Goal: Task Accomplishment & Management: Manage account settings

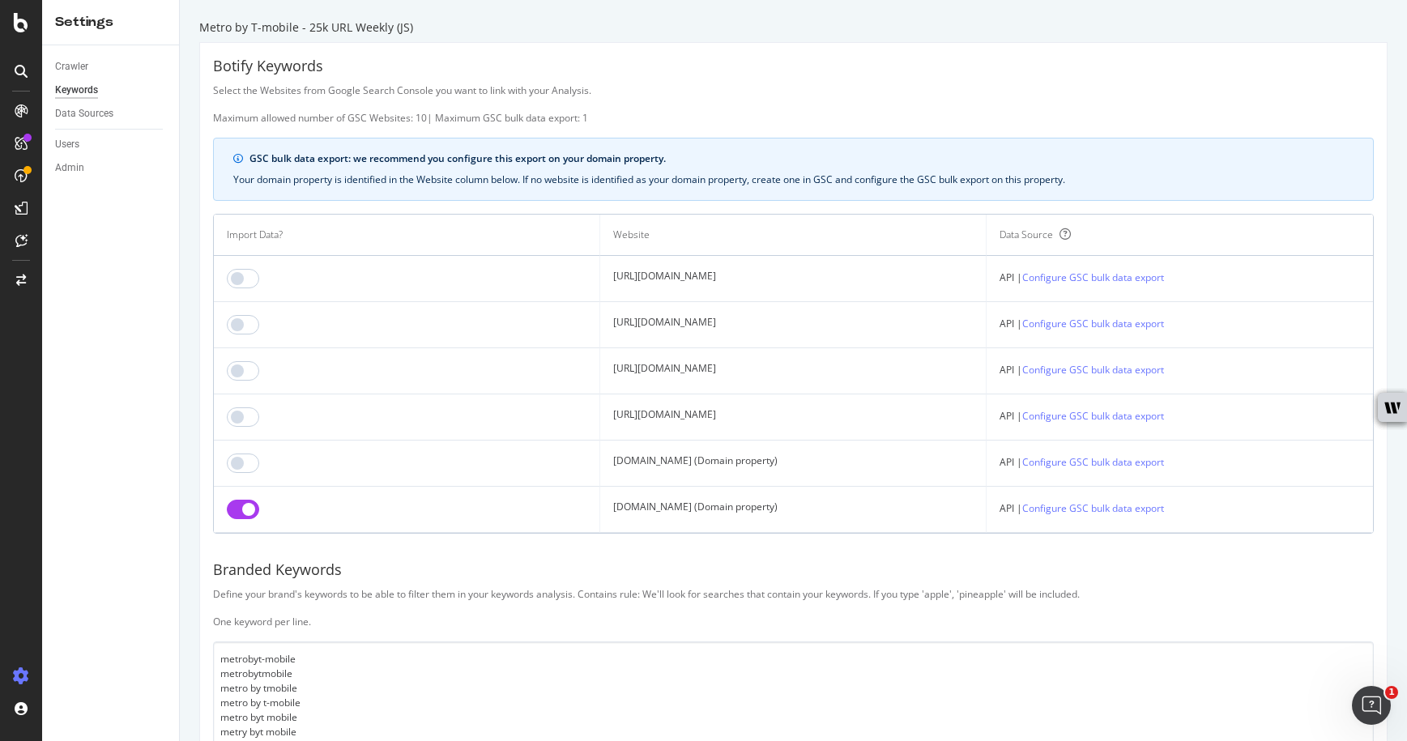
scroll to position [262, 0]
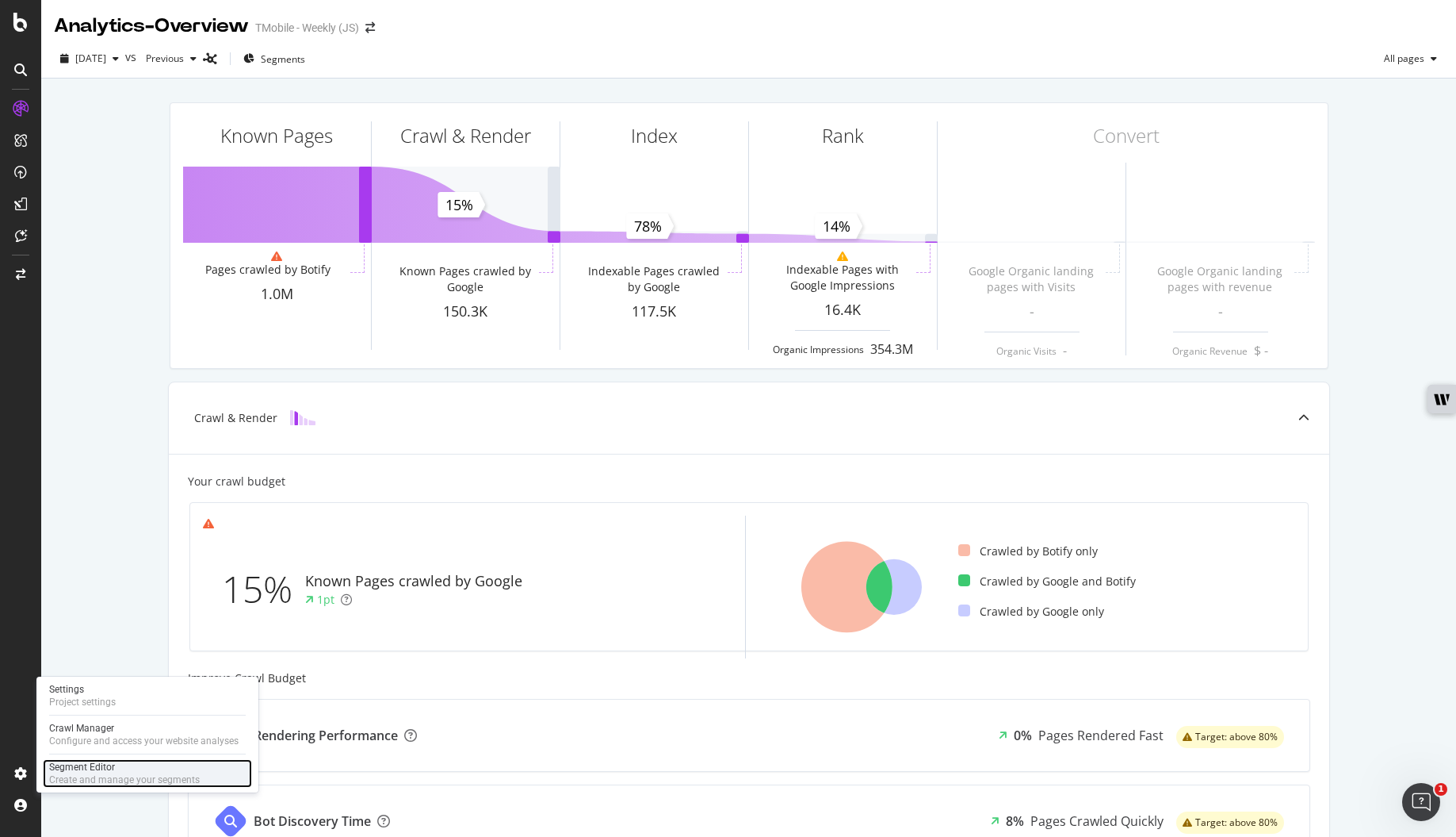
click at [114, 767] on div "Segment Editor" at bounding box center [124, 767] width 151 height 13
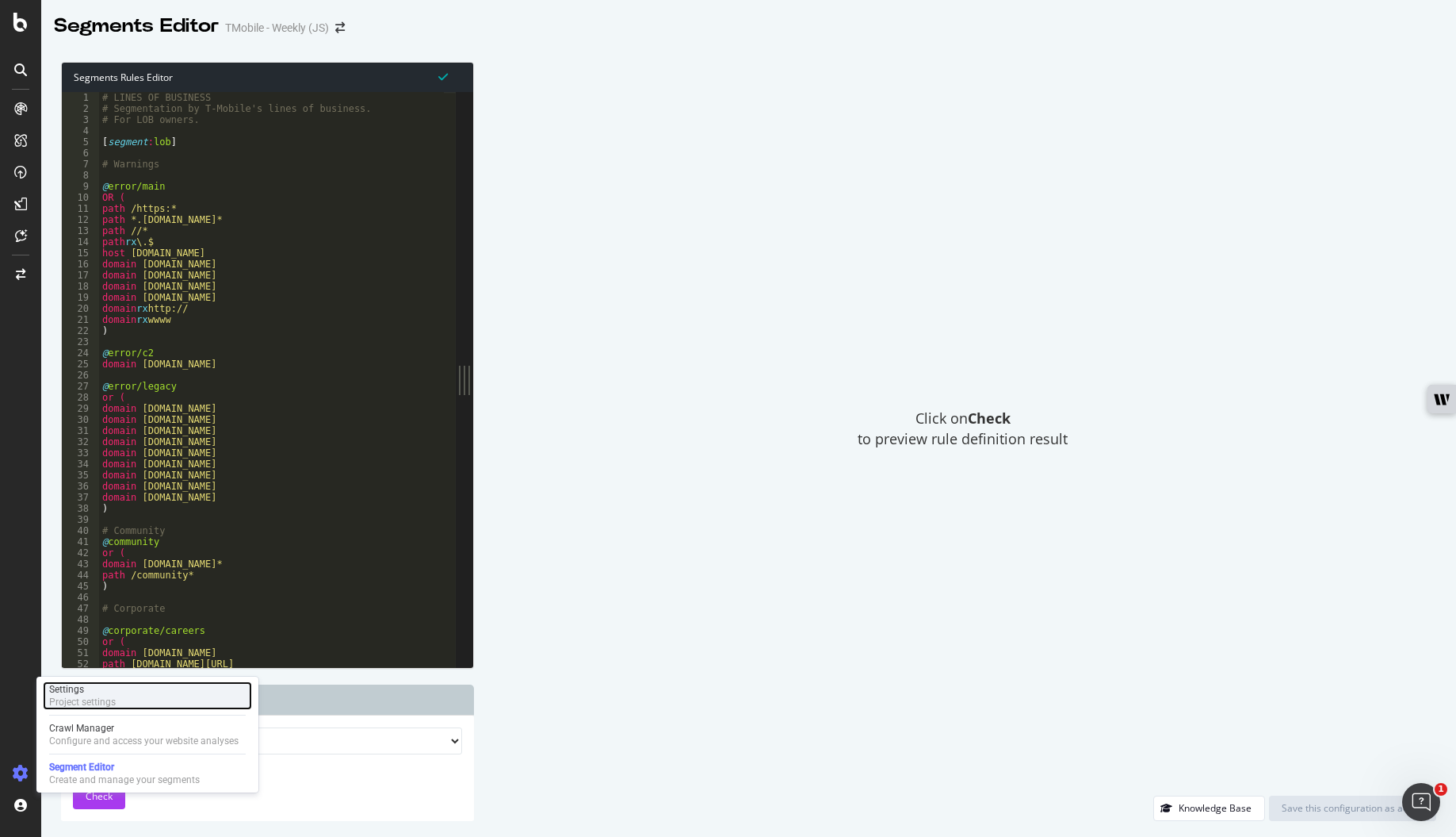
click at [112, 698] on div "Project settings" at bounding box center [82, 701] width 67 height 13
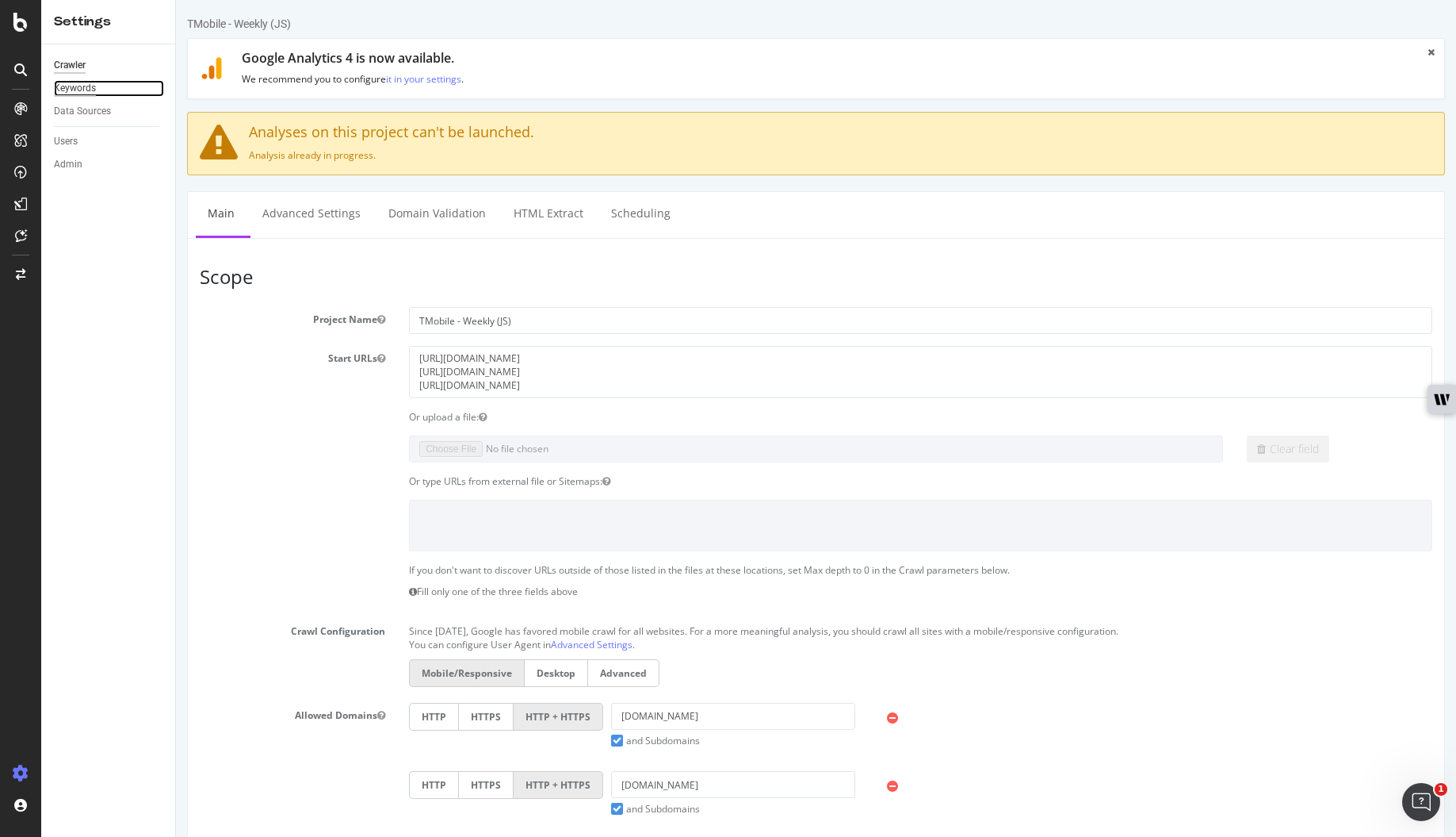
click at [68, 83] on div "Keywords" at bounding box center [74, 88] width 42 height 17
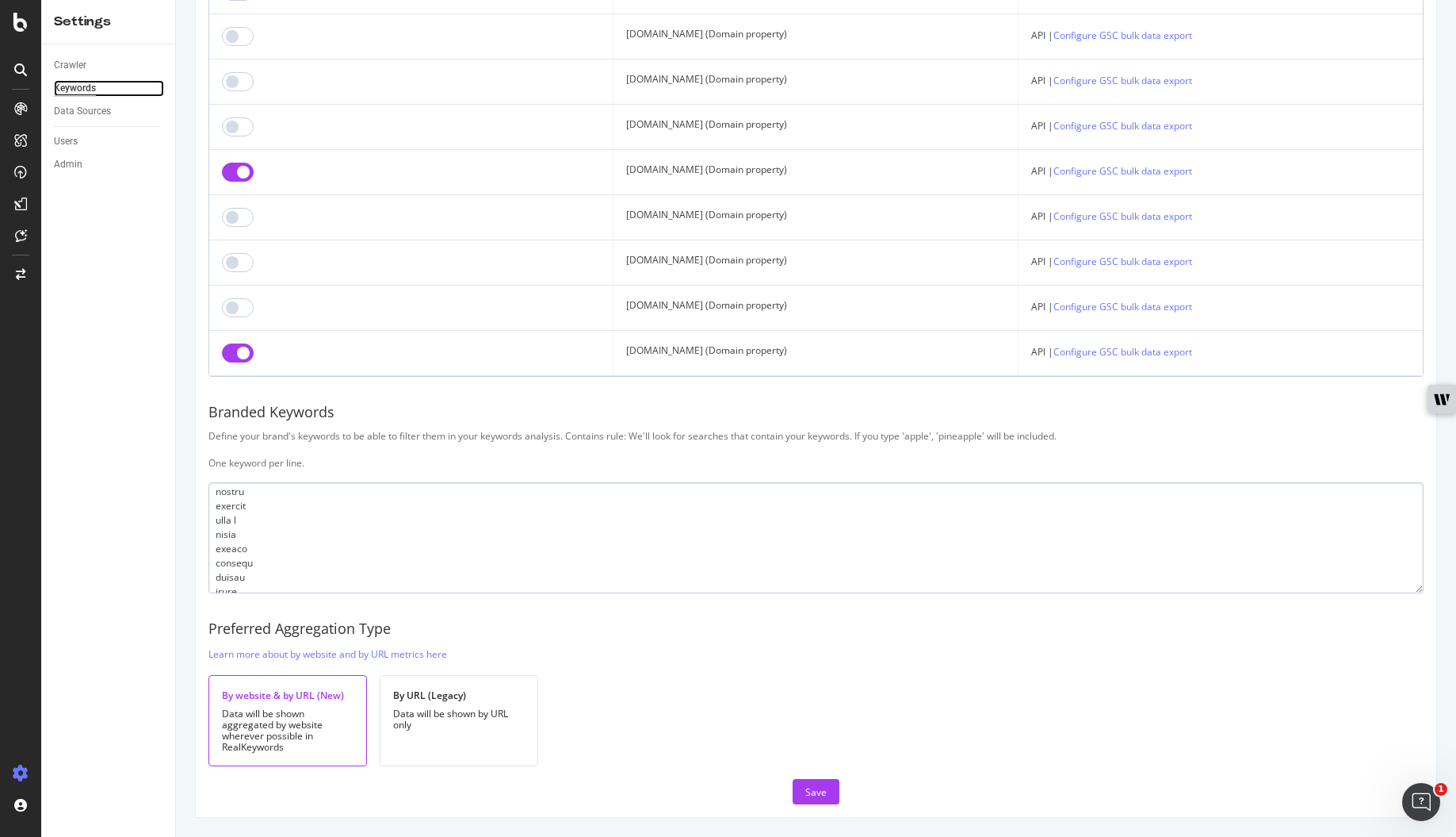
scroll to position [190, 0]
click at [336, 535] on textarea at bounding box center [816, 537] width 1215 height 111
